Goal: Information Seeking & Learning: Check status

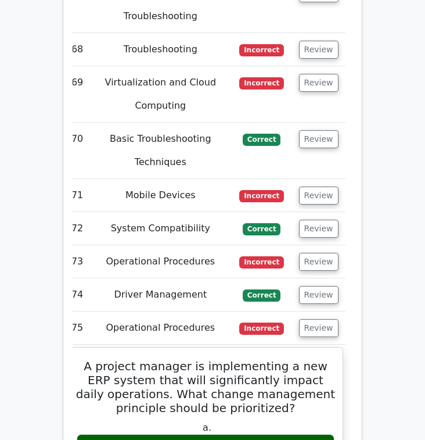
scroll to position [4795, 0]
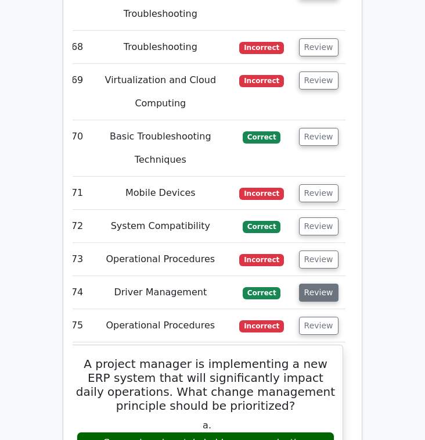
click at [311, 283] on button "Review" at bounding box center [319, 292] width 40 height 18
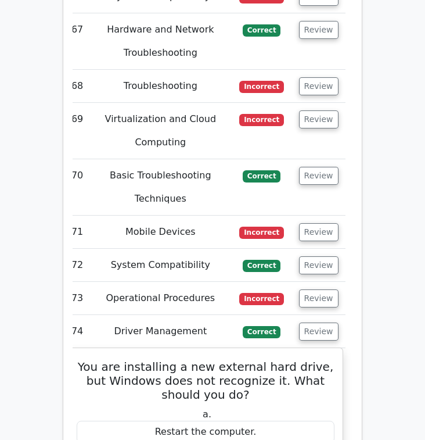
scroll to position [4755, 0]
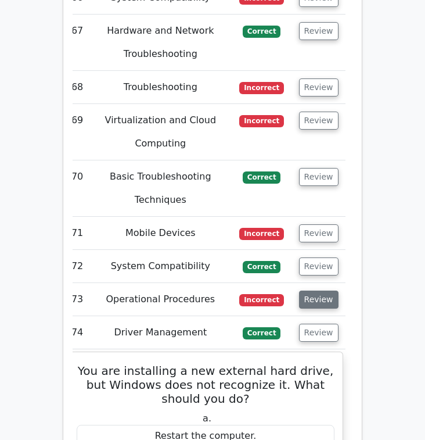
click at [330, 290] on button "Review" at bounding box center [319, 299] width 40 height 18
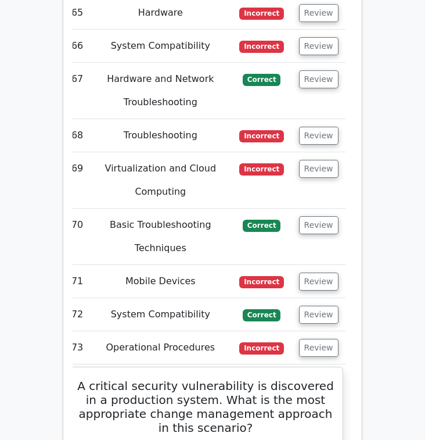
scroll to position [4699, 0]
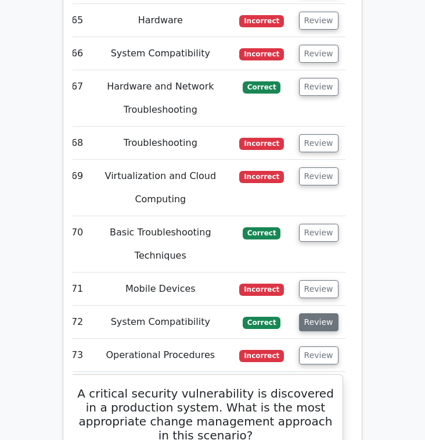
click at [333, 313] on button "Review" at bounding box center [319, 322] width 40 height 18
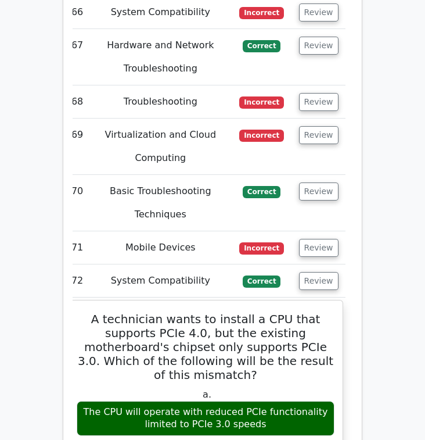
scroll to position [4709, 0]
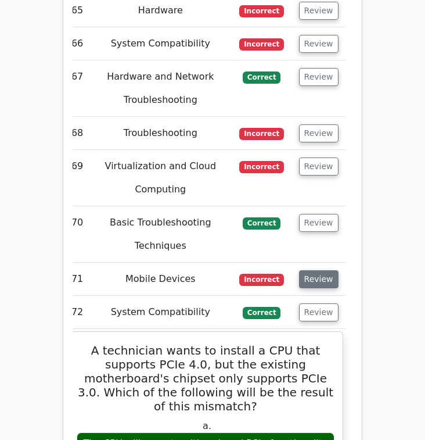
click at [318, 270] on button "Review" at bounding box center [319, 279] width 40 height 18
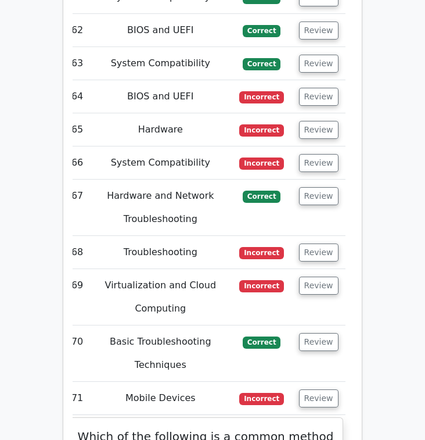
scroll to position [4591, 0]
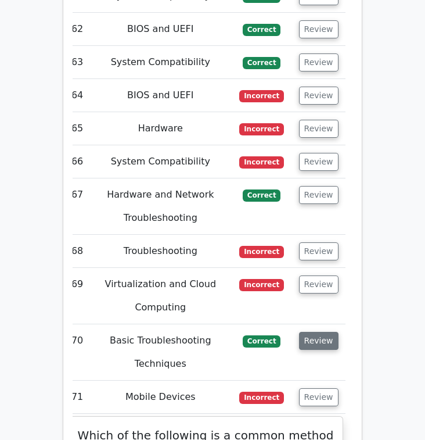
click at [311, 332] on button "Review" at bounding box center [319, 341] width 40 height 18
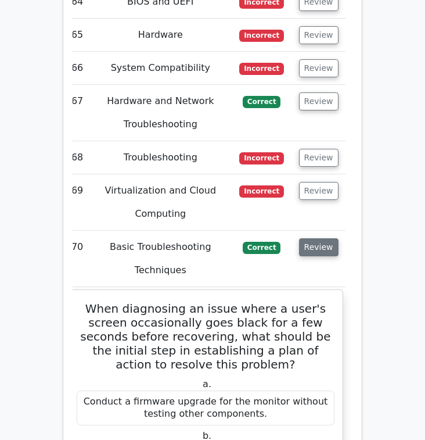
scroll to position [4684, 0]
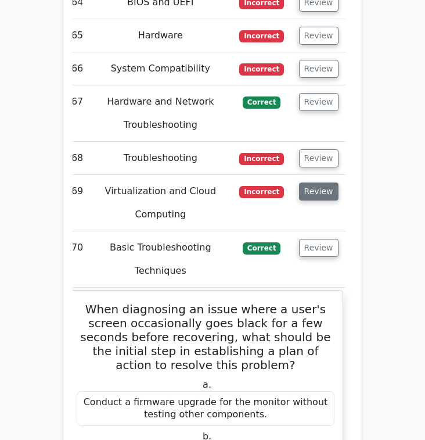
click at [318, 182] on button "Review" at bounding box center [319, 191] width 40 height 18
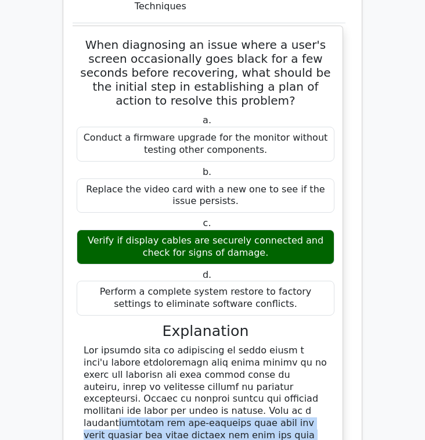
scroll to position [5543, 0]
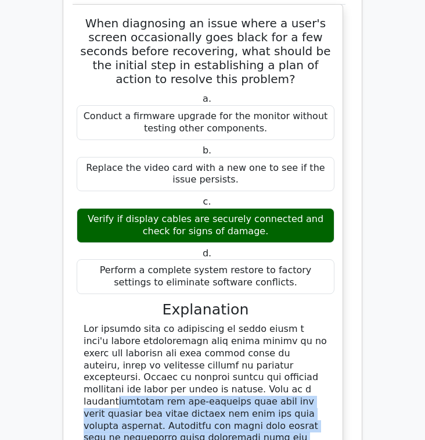
drag, startPoint x: 124, startPoint y: 265, endPoint x: 297, endPoint y: 408, distance: 224.8
copy div "This is a straightforward and non-invasive step that can often resolve the issu…"
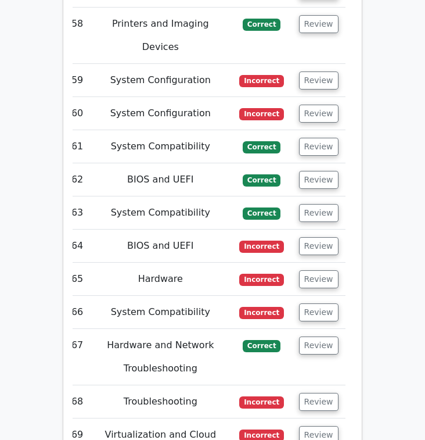
scroll to position [4439, 0]
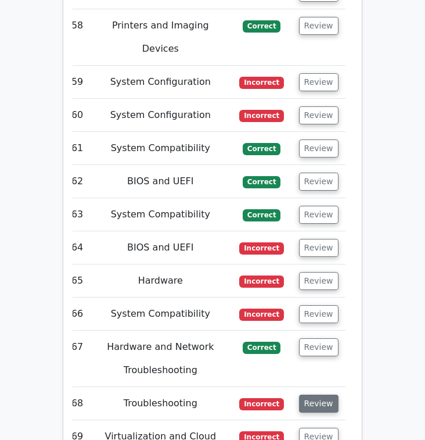
click at [331, 394] on button "Review" at bounding box center [319, 403] width 40 height 18
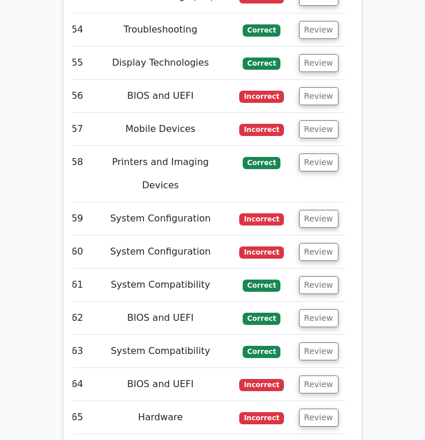
scroll to position [4293, 0]
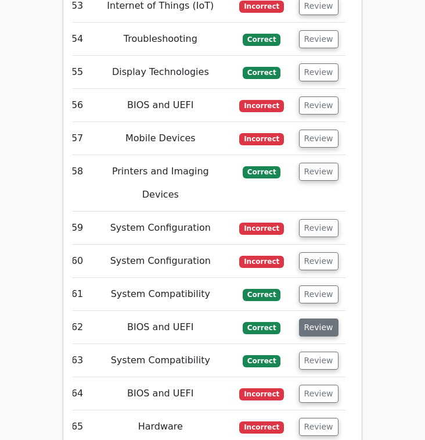
click at [314, 318] on button "Review" at bounding box center [319, 327] width 40 height 18
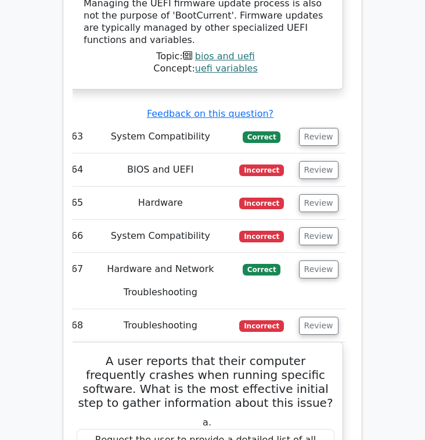
scroll to position [5138, 0]
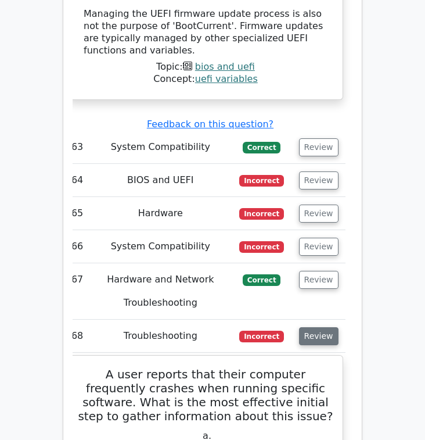
click at [331, 327] on button "Review" at bounding box center [319, 336] width 40 height 18
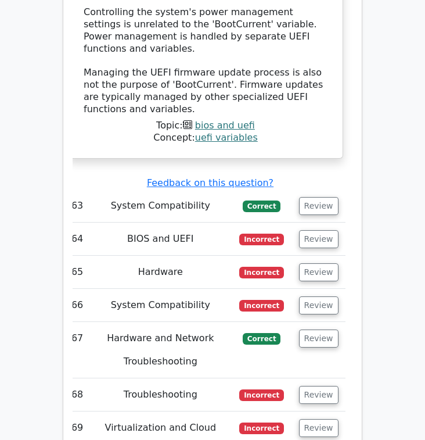
scroll to position [5132, 0]
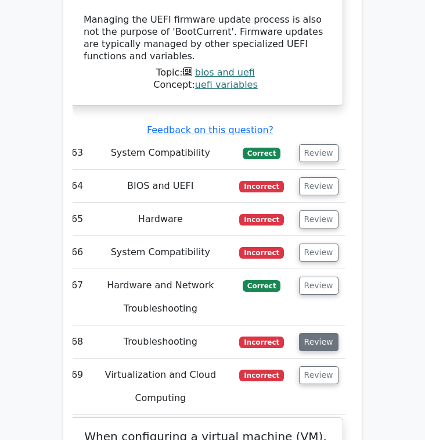
click at [322, 333] on button "Review" at bounding box center [319, 342] width 40 height 18
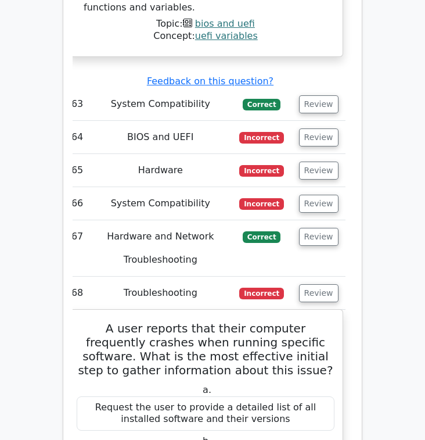
scroll to position [5179, 0]
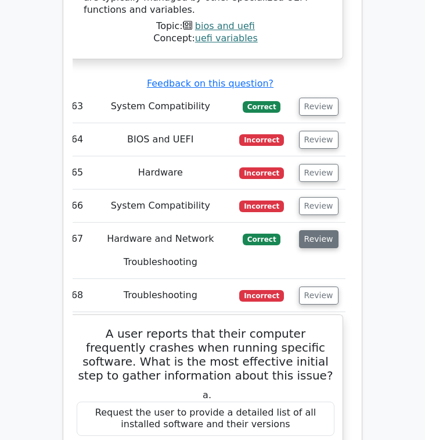
click at [325, 230] on button "Review" at bounding box center [319, 239] width 40 height 18
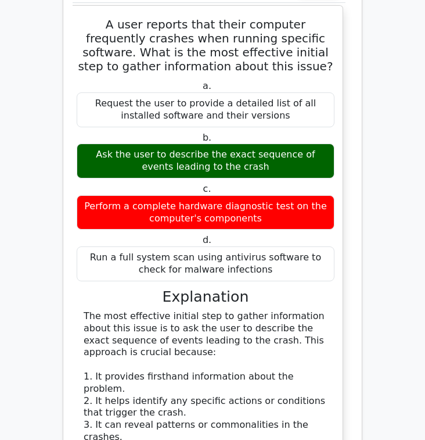
scroll to position [6237, 0]
